Goal: Task Accomplishment & Management: Manage account settings

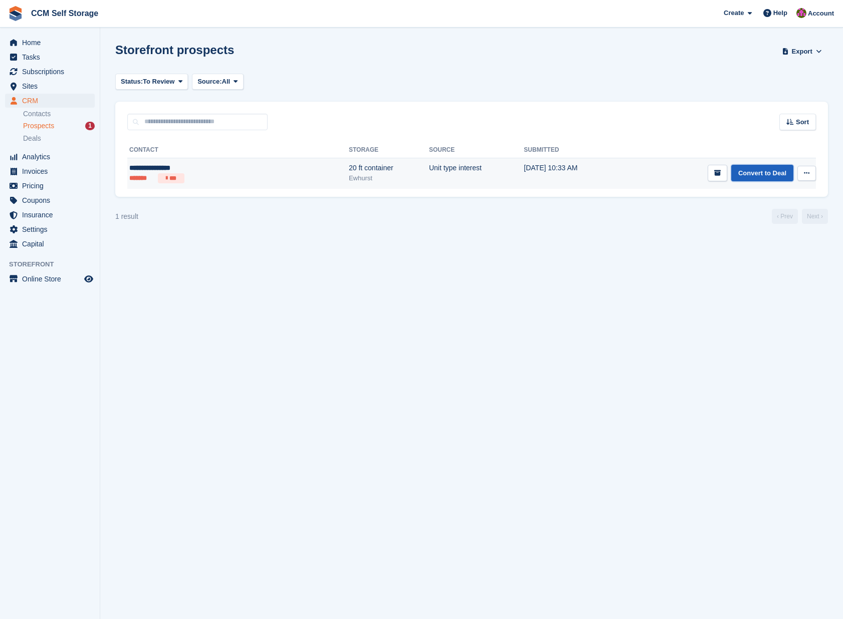
click at [762, 173] on link "Convert to Deal" at bounding box center [762, 173] width 62 height 17
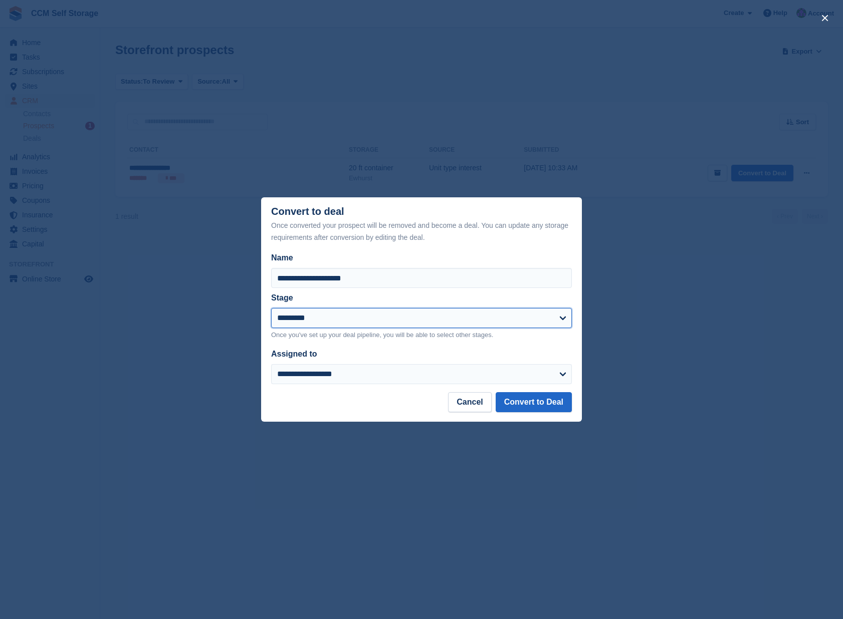
click at [565, 318] on select "*********" at bounding box center [421, 318] width 301 height 20
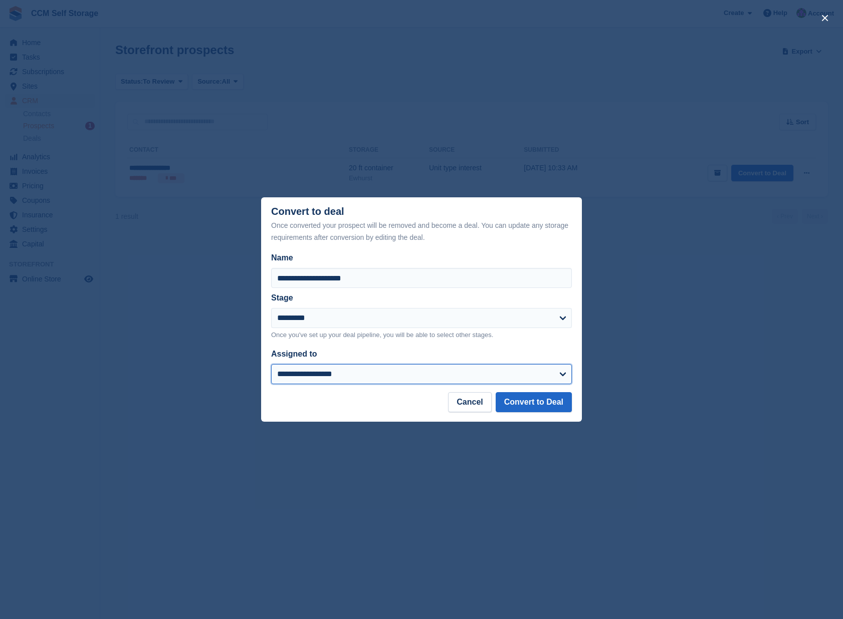
click at [565, 375] on select "**********" at bounding box center [421, 374] width 301 height 20
select select "****"
click at [271, 364] on select "**********" at bounding box center [421, 374] width 301 height 20
click at [531, 404] on button "Convert to Deal" at bounding box center [533, 402] width 76 height 20
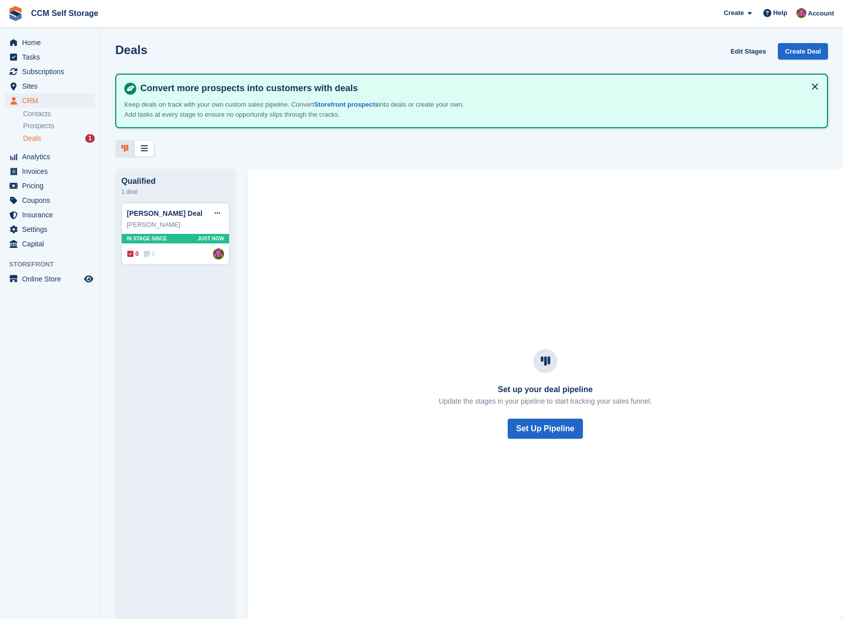
click at [63, 141] on div "Deals 1" at bounding box center [59, 139] width 72 height 10
click at [537, 429] on button "Set Up Pipeline" at bounding box center [544, 429] width 75 height 20
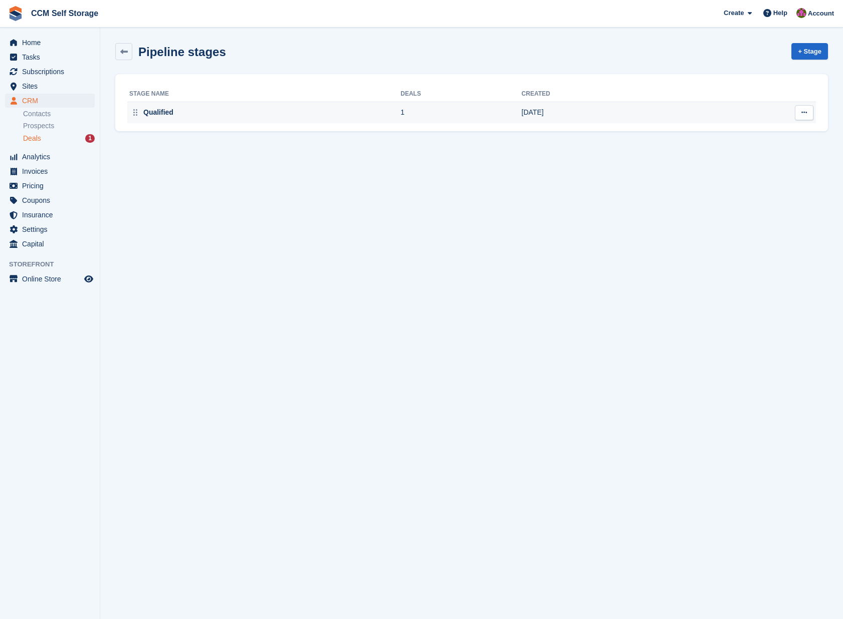
click at [803, 113] on icon at bounding box center [804, 112] width 6 height 7
click at [627, 117] on td "[DATE]" at bounding box center [607, 112] width 170 height 21
click at [158, 113] on div "Qualified" at bounding box center [157, 112] width 32 height 11
click at [135, 113] on icon at bounding box center [135, 112] width 4 height 7
click at [155, 112] on div "Qualified" at bounding box center [157, 112] width 32 height 11
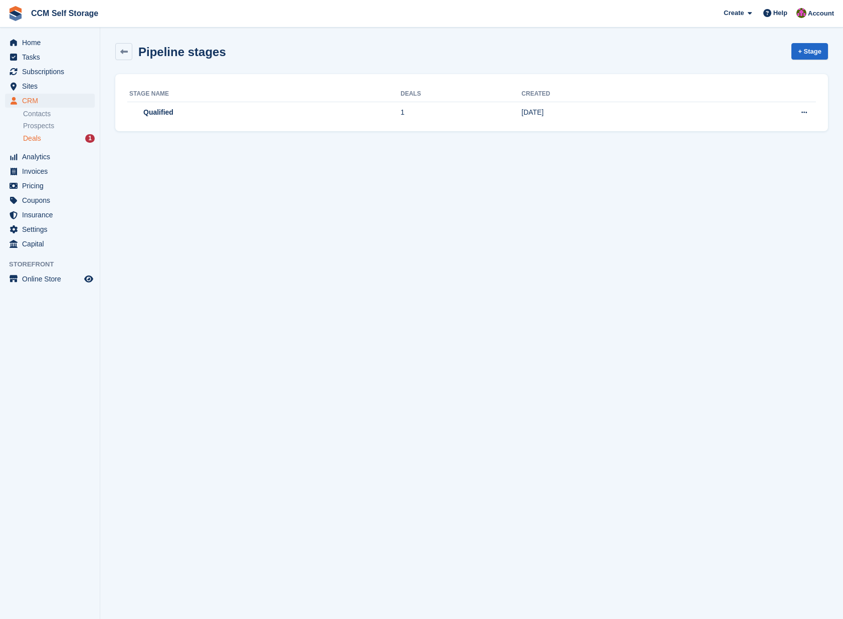
click at [53, 137] on div "Deals 1" at bounding box center [59, 139] width 72 height 10
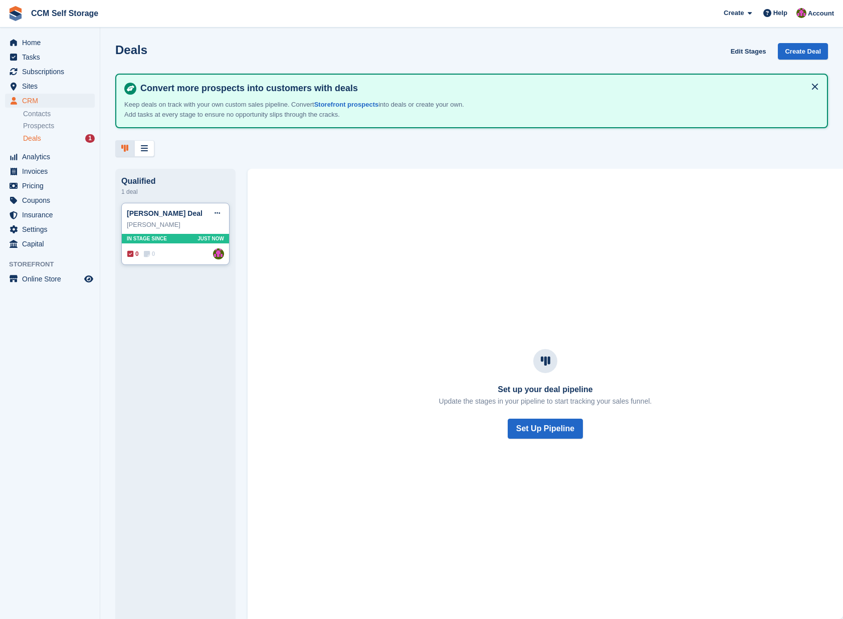
click at [175, 231] on div "[PERSON_NAME] Deal Edit deal [PERSON_NAME] as won [PERSON_NAME] as lost Delete …" at bounding box center [175, 234] width 108 height 63
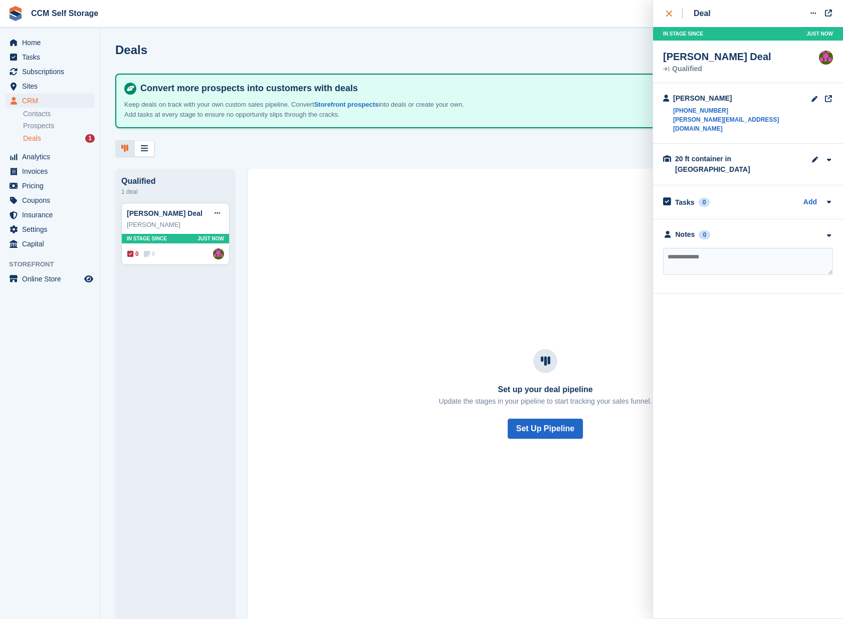
click at [671, 14] on icon "close" at bounding box center [669, 14] width 6 height 6
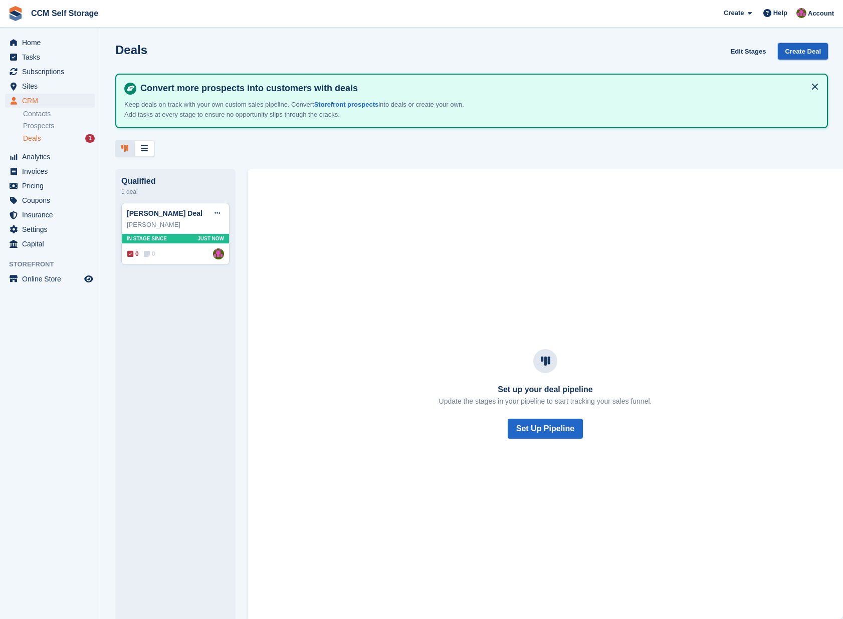
click at [806, 52] on link "Create Deal" at bounding box center [802, 51] width 50 height 17
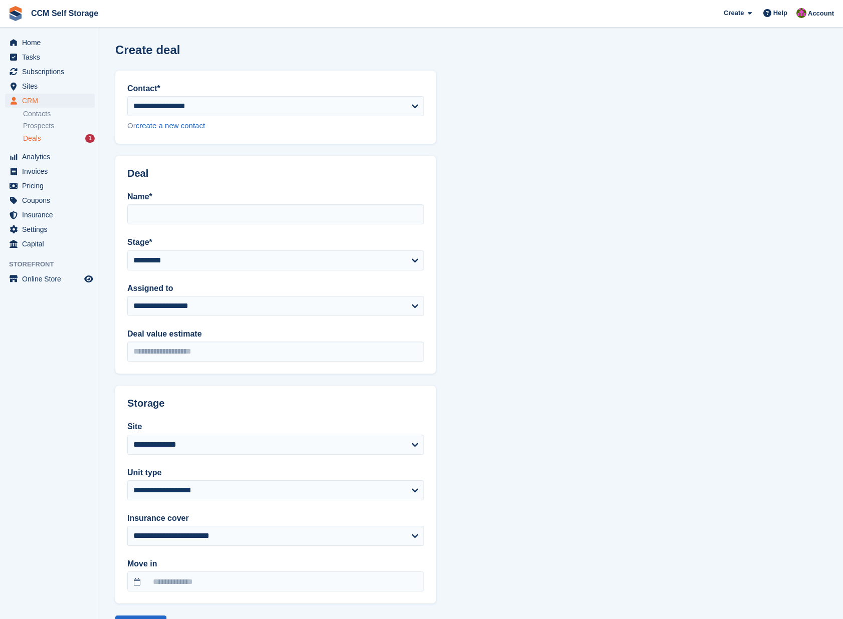
click at [47, 141] on div "Deals 1" at bounding box center [59, 139] width 72 height 10
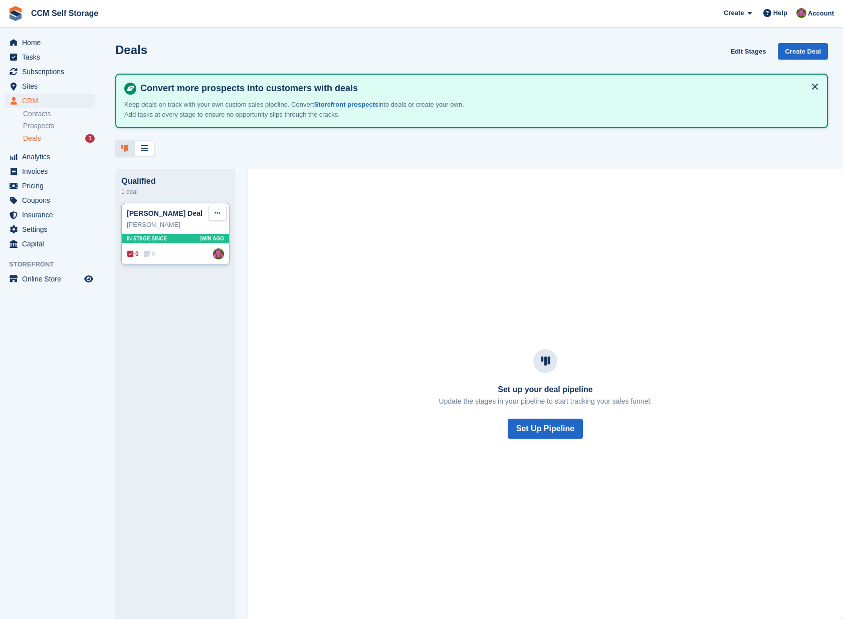
click at [217, 212] on icon at bounding box center [217, 213] width 6 height 7
click at [282, 223] on div "Set up your deal pipeline Update the stages in your pipeline to start tracking …" at bounding box center [544, 394] width 595 height 451
click at [34, 103] on span "CRM" at bounding box center [52, 101] width 60 height 14
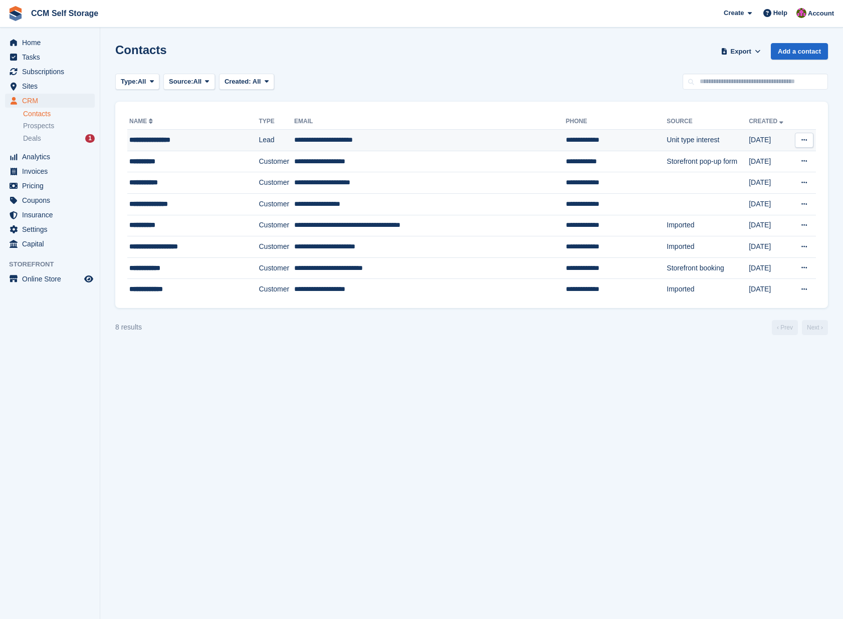
click at [162, 141] on div "**********" at bounding box center [184, 140] width 111 height 11
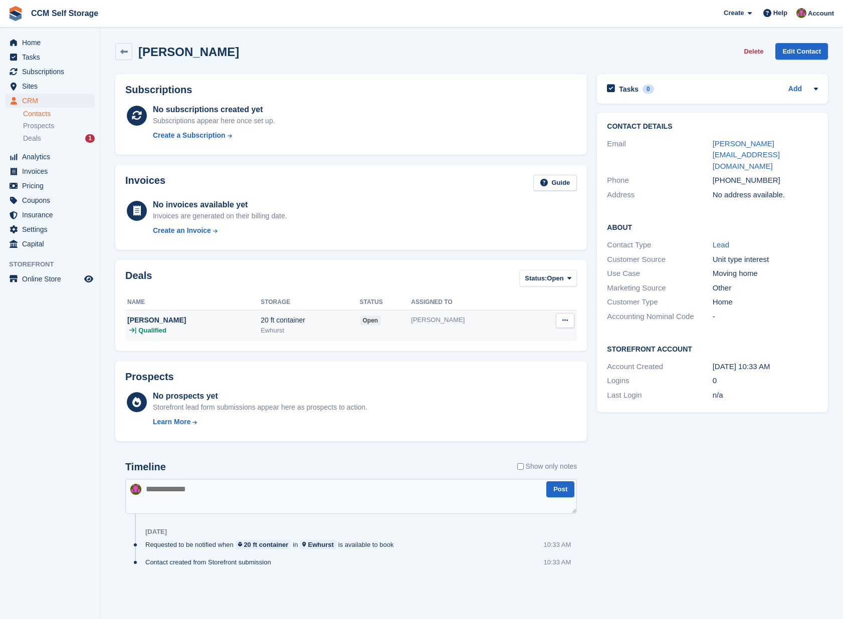
click at [568, 322] on button at bounding box center [565, 320] width 19 height 15
click at [644, 410] on div "Tasks 0 Add No tasks related to Victoria Garsden Contact Details Email v.garsde…" at bounding box center [712, 335] width 241 height 533
click at [791, 51] on link "Edit Contact" at bounding box center [801, 51] width 53 height 17
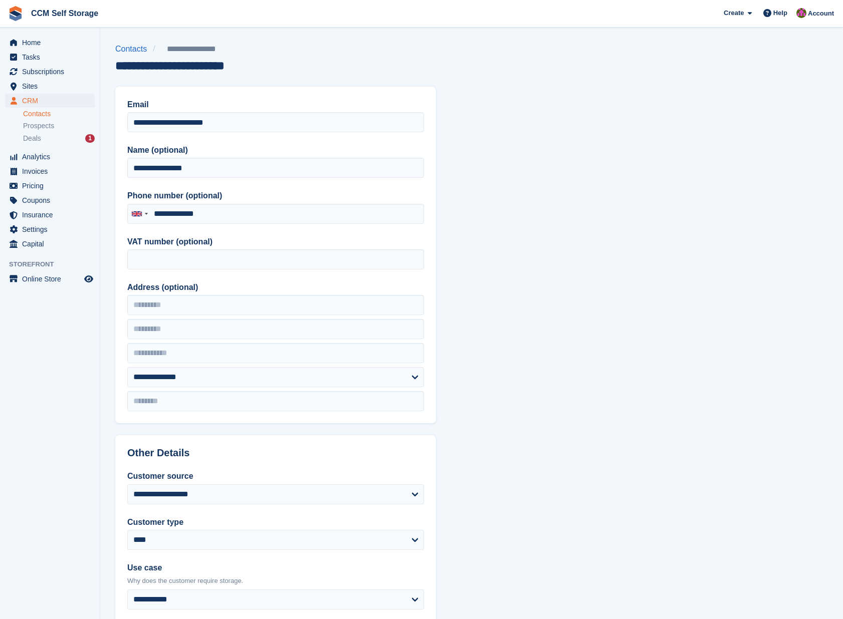
type input "**********"
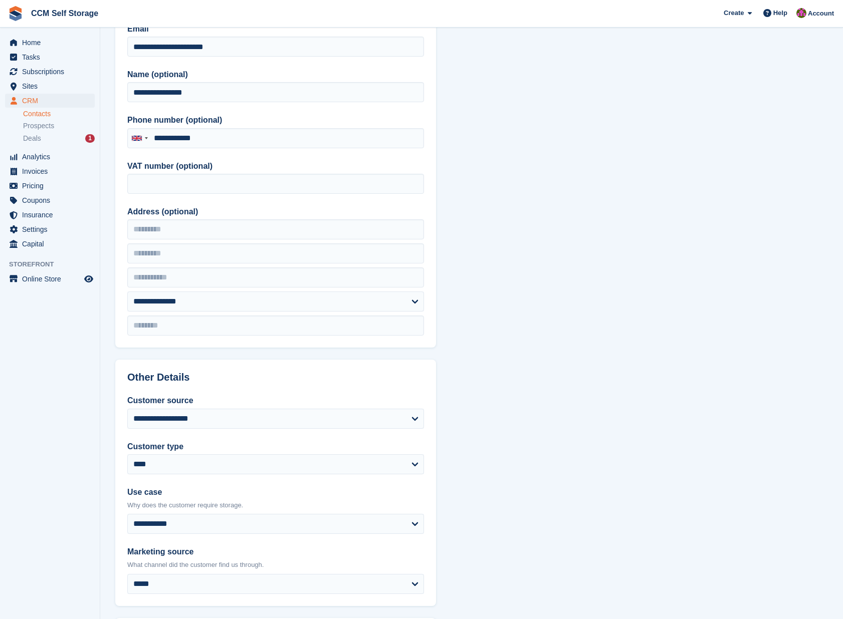
scroll to position [68, 0]
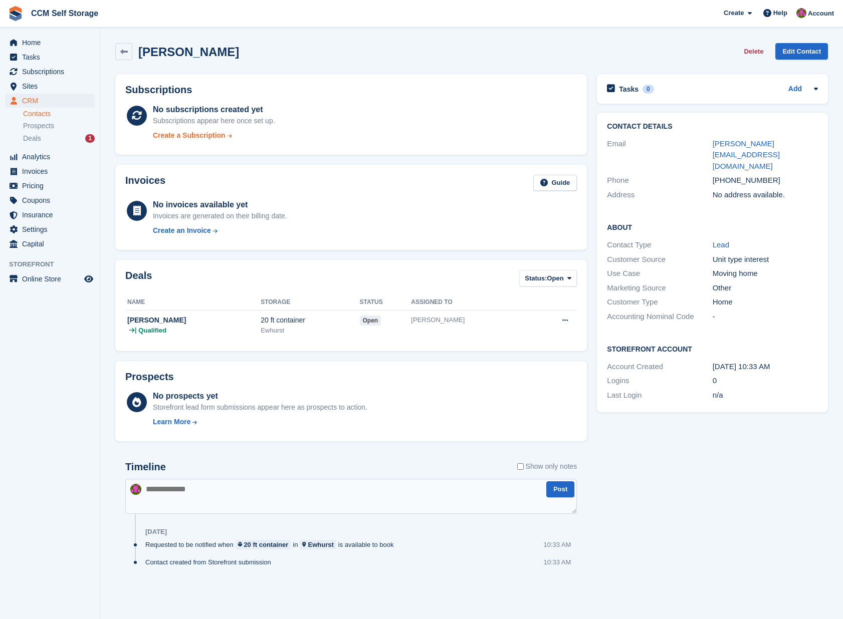
click at [215, 135] on div "Create a Subscription" at bounding box center [189, 135] width 73 height 11
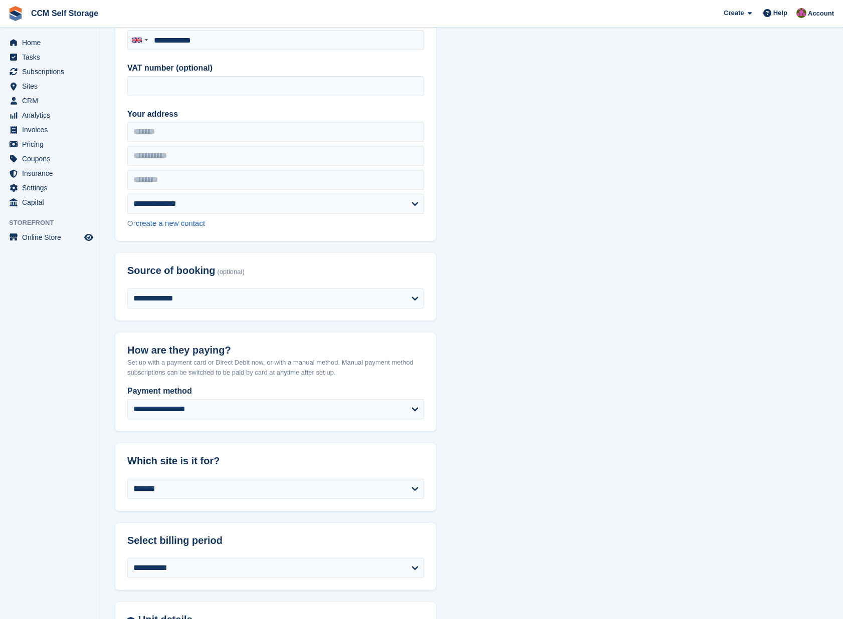
scroll to position [75, 0]
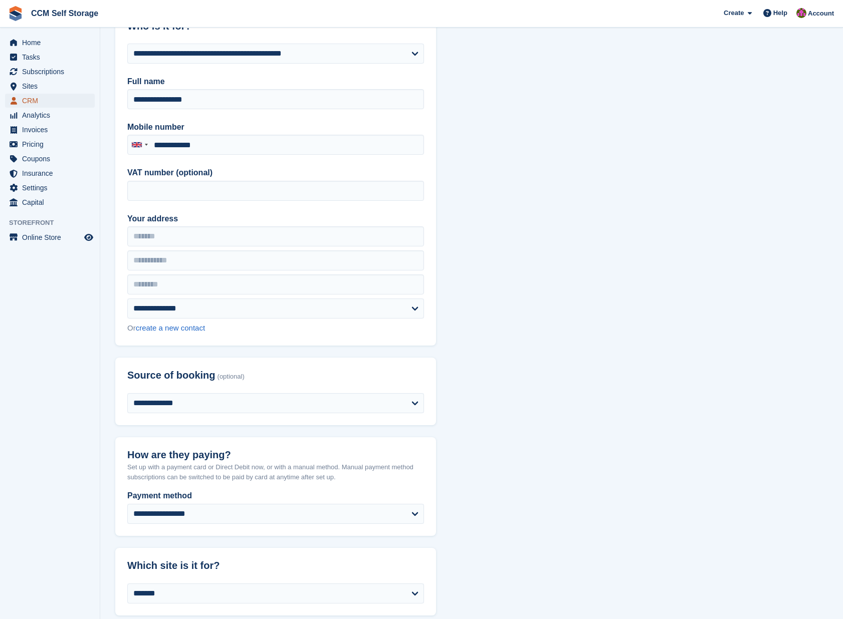
click at [52, 98] on span "CRM" at bounding box center [52, 101] width 60 height 14
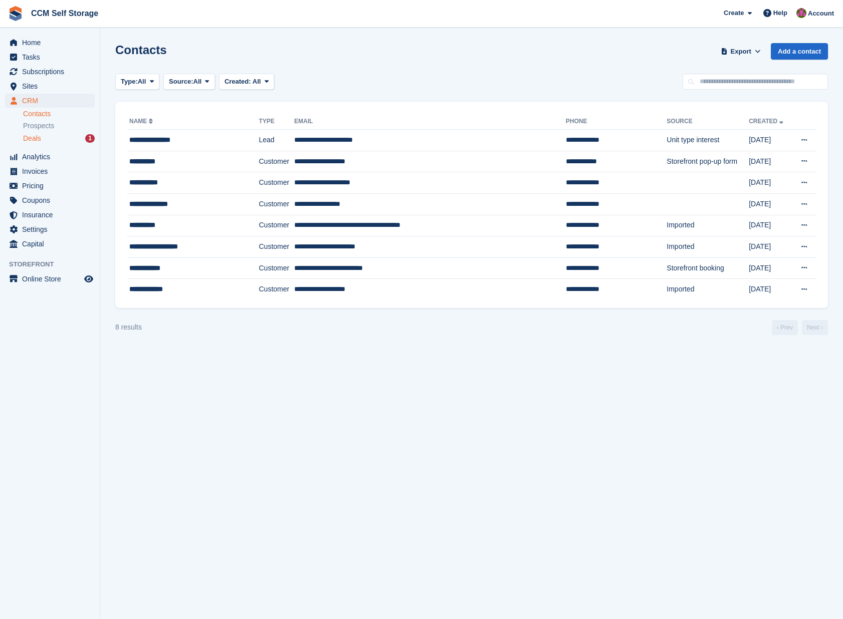
click at [55, 140] on div "Deals 1" at bounding box center [59, 139] width 72 height 10
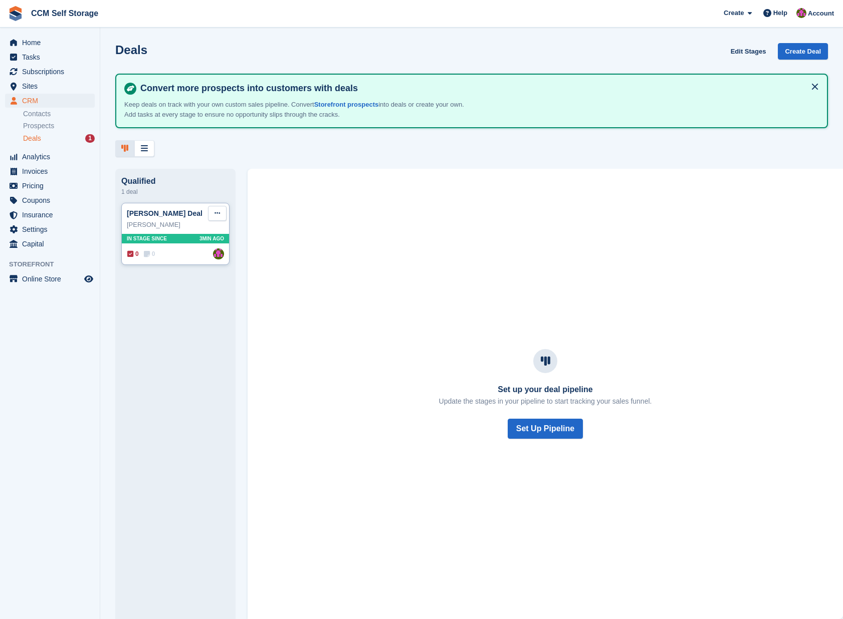
click at [218, 215] on icon at bounding box center [217, 213] width 6 height 7
click at [186, 256] on p "Mark as won" at bounding box center [178, 254] width 87 height 13
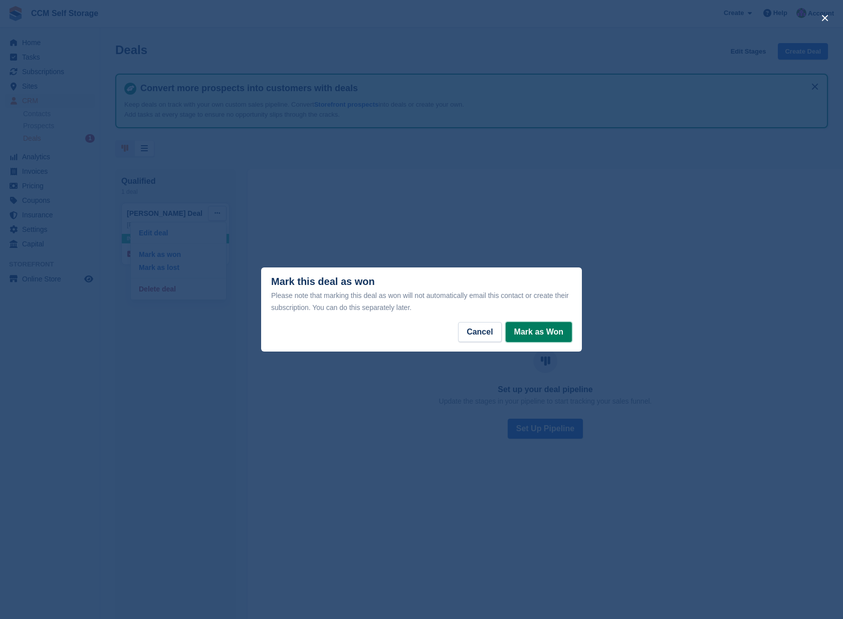
click at [537, 335] on button "Mark as Won" at bounding box center [538, 332] width 66 height 20
